Goal: Transaction & Acquisition: Purchase product/service

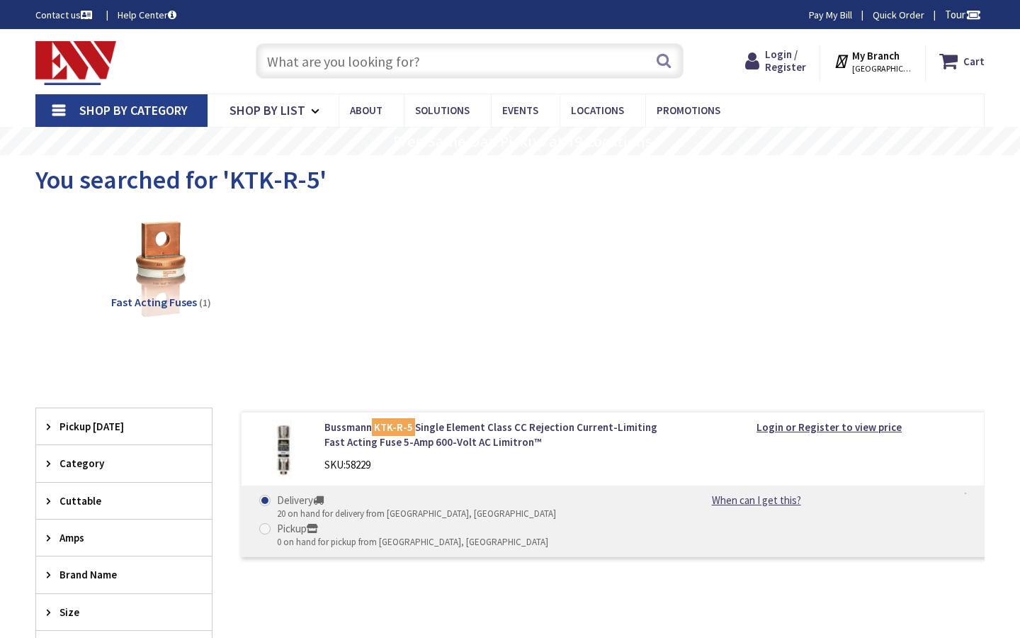
type input "Central Pk, [STREET_ADDRESS][PERSON_NAME]"
